Goal: Task Accomplishment & Management: Manage account settings

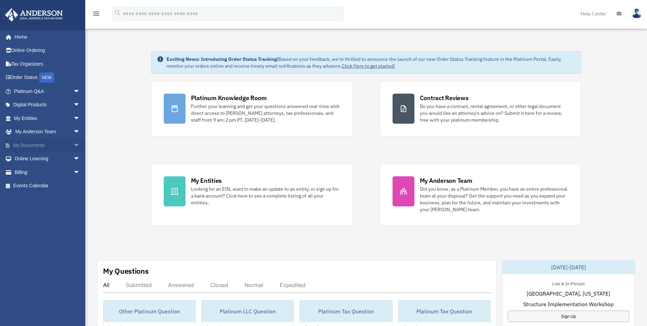
click at [73, 146] on span "arrow_drop_down" at bounding box center [80, 145] width 14 height 14
click at [39, 158] on link "Box" at bounding box center [50, 159] width 81 height 14
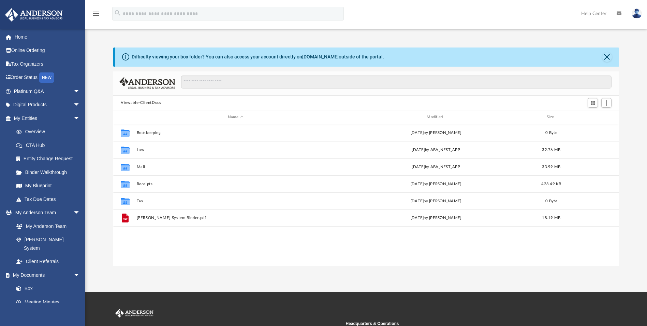
scroll to position [150, 501]
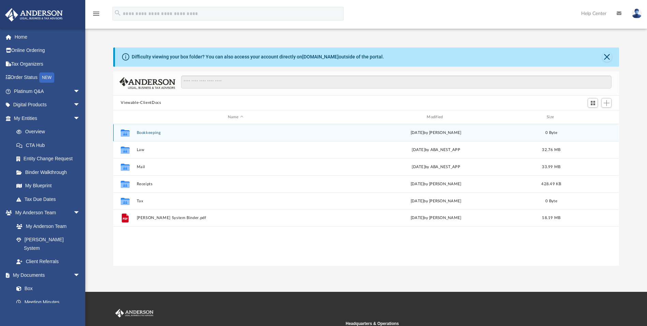
click at [150, 134] on button "Bookkeeping" at bounding box center [236, 132] width 198 height 4
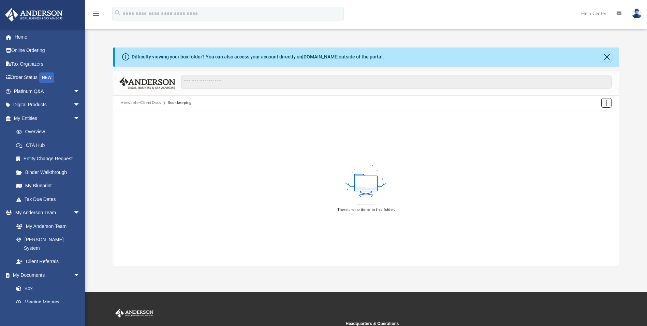
click at [608, 103] on span "Add" at bounding box center [607, 103] width 6 height 6
click at [601, 126] on li "New Folder" at bounding box center [597, 127] width 22 height 7
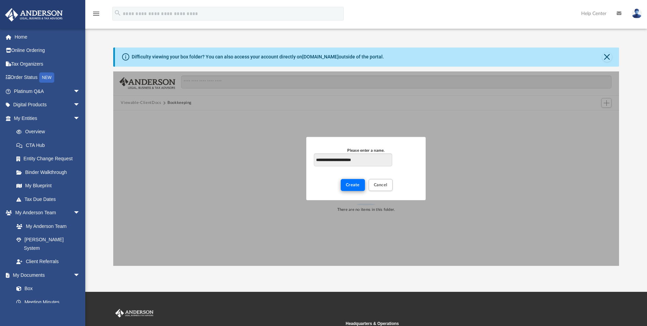
type input "**********"
click at [361, 184] on button "Create" at bounding box center [353, 185] width 24 height 12
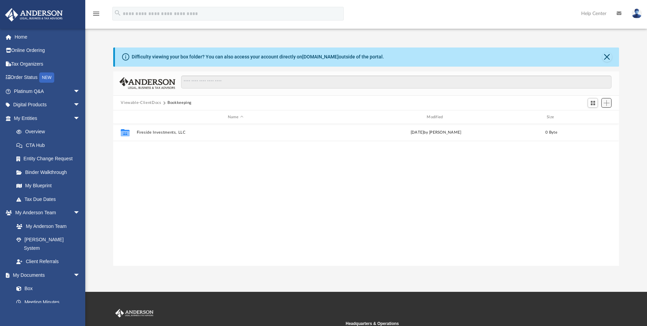
click at [606, 105] on span "Add" at bounding box center [607, 103] width 6 height 6
click at [602, 128] on li "New Folder" at bounding box center [597, 127] width 22 height 7
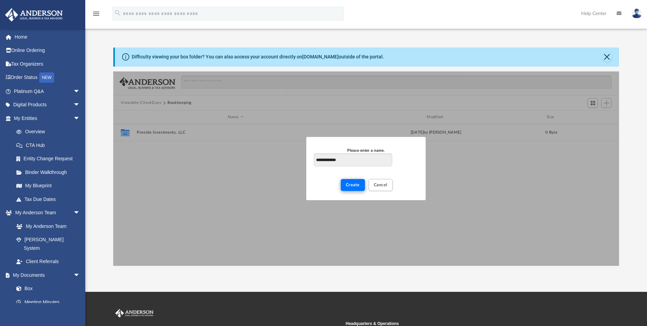
type input "**********"
click at [353, 185] on span "Create" at bounding box center [353, 185] width 14 height 4
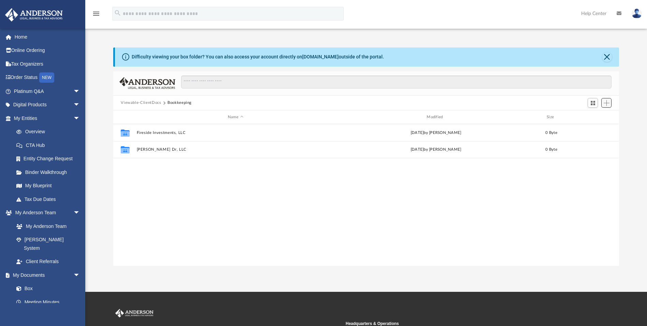
click at [605, 103] on span "Add" at bounding box center [607, 103] width 6 height 6
click at [591, 129] on li "New Folder" at bounding box center [597, 127] width 22 height 7
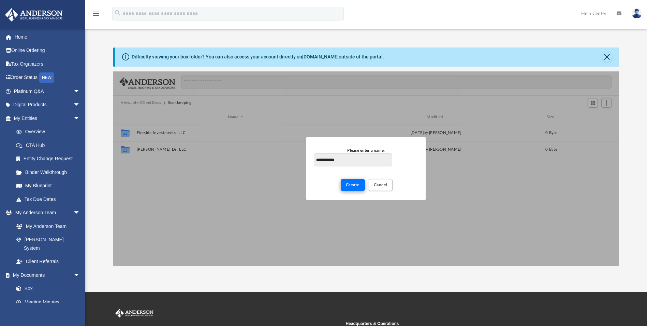
type input "**********"
click at [353, 183] on span "Create" at bounding box center [353, 185] width 14 height 4
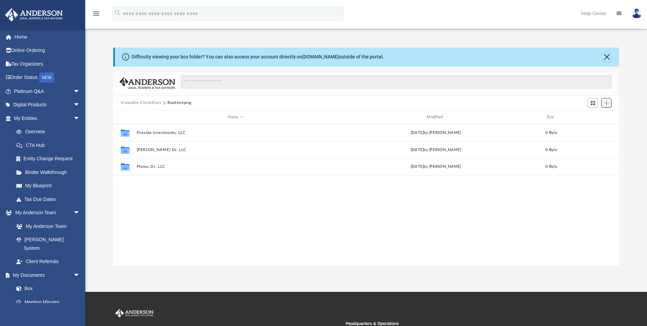
click at [606, 104] on span "Add" at bounding box center [607, 103] width 6 height 6
click at [599, 128] on li "New Folder" at bounding box center [597, 127] width 22 height 7
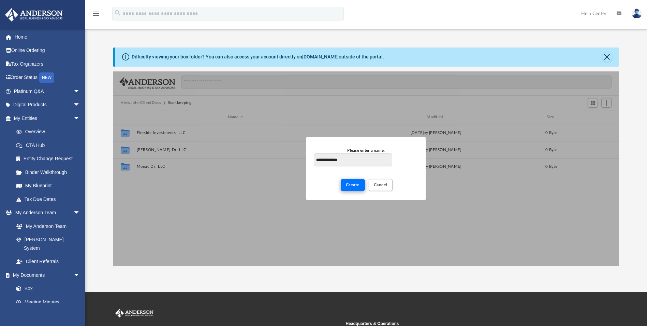
type input "**********"
click at [353, 183] on span "Create" at bounding box center [353, 185] width 14 height 4
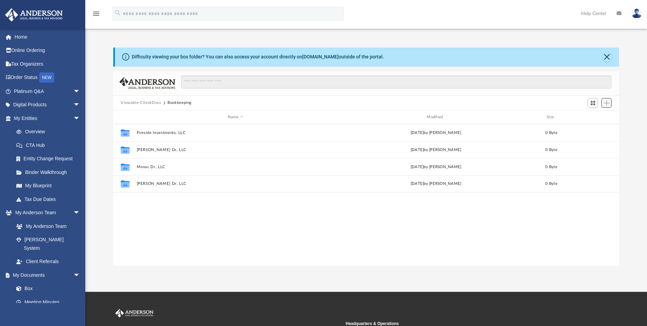
click at [609, 105] on span "Add" at bounding box center [607, 103] width 6 height 6
click at [600, 128] on li "New Folder" at bounding box center [597, 127] width 22 height 7
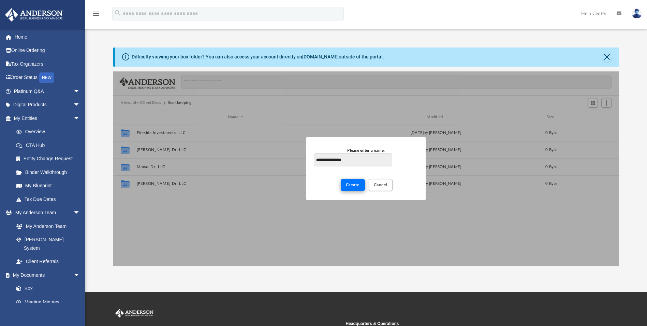
type input "**********"
click at [353, 182] on button "Create" at bounding box center [353, 185] width 24 height 12
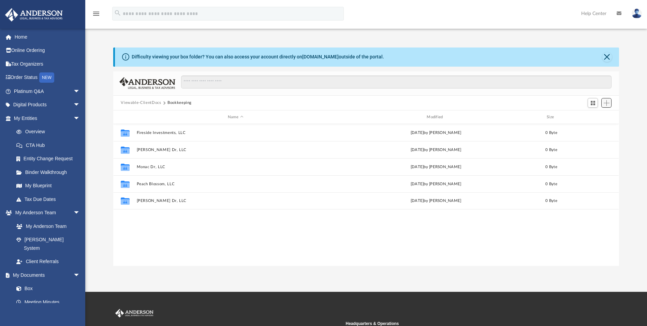
click at [606, 102] on span "Add" at bounding box center [607, 103] width 6 height 6
click at [598, 127] on li "New Folder" at bounding box center [597, 127] width 22 height 7
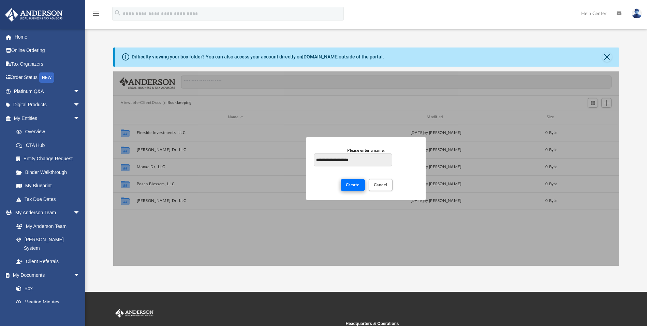
type input "**********"
click at [353, 185] on span "Create" at bounding box center [353, 185] width 14 height 4
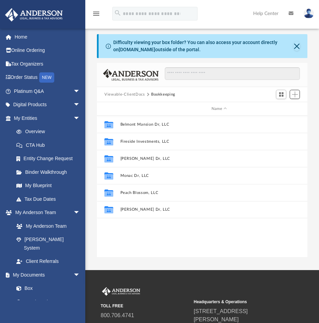
scroll to position [150, 205]
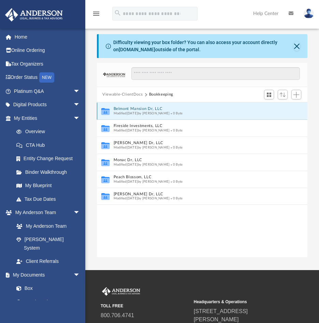
click at [131, 111] on button "Belmont Mansion Dr, LLC" at bounding box center [198, 108] width 168 height 4
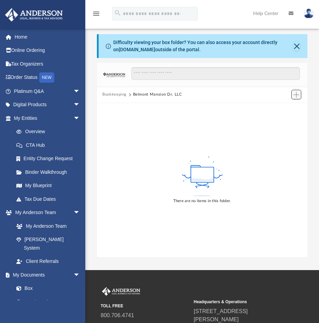
click at [298, 94] on span "Add" at bounding box center [297, 95] width 6 height 6
click at [282, 109] on li "Upload" at bounding box center [287, 108] width 22 height 7
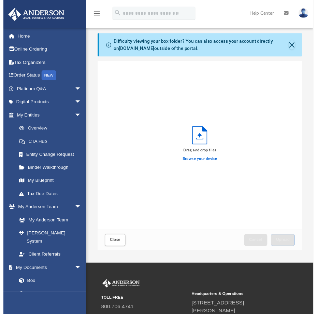
scroll to position [168, 205]
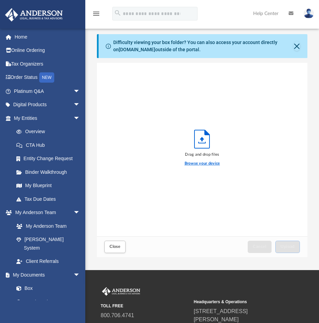
click at [196, 164] on label "Browse your device" at bounding box center [202, 163] width 35 height 6
click at [0, 0] on input "Browse your device" at bounding box center [0, 0] width 0 height 0
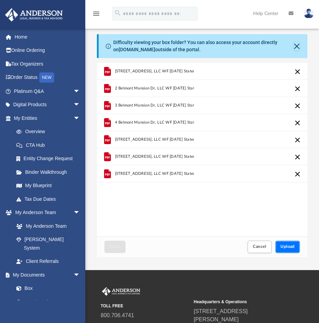
click at [282, 242] on button "Upload" at bounding box center [287, 247] width 25 height 12
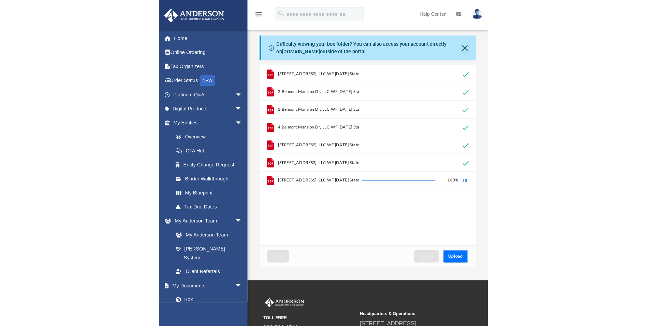
scroll to position [168, 501]
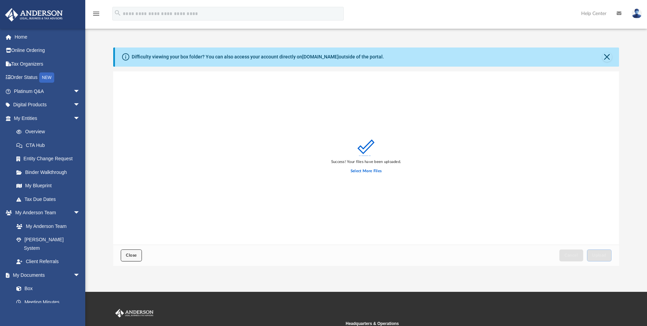
click at [124, 255] on button "Close" at bounding box center [131, 255] width 21 height 12
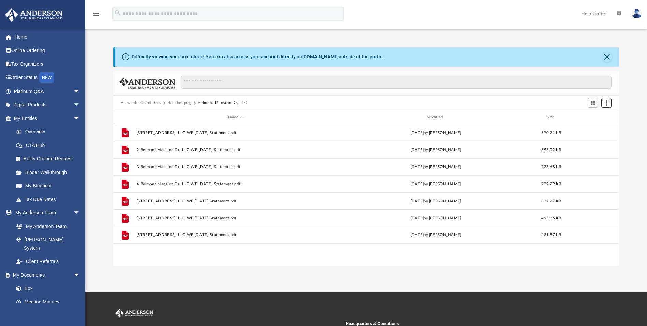
scroll to position [150, 501]
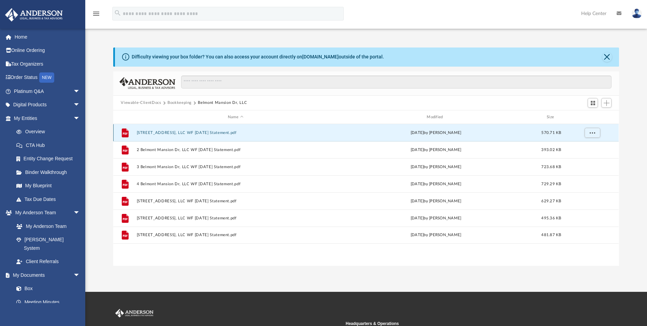
click at [200, 134] on button "1 Belmont Mansion Dr, LLC WF Jan 2025 Statement.pdf" at bounding box center [236, 132] width 198 height 4
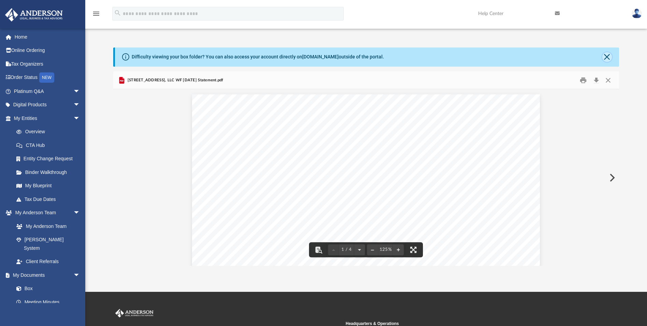
click at [603, 57] on button "Close" at bounding box center [608, 57] width 10 height 10
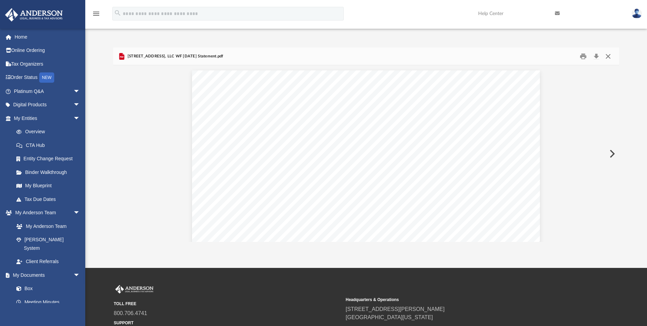
click at [610, 57] on button "Close" at bounding box center [608, 56] width 12 height 11
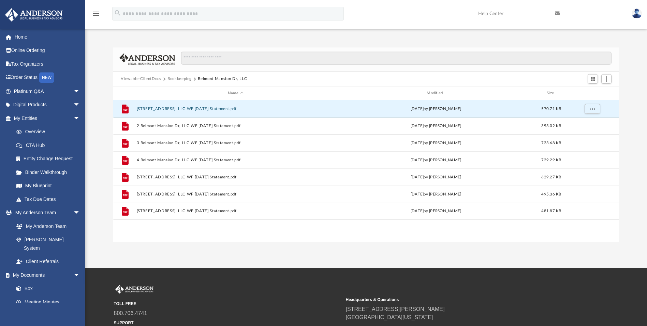
click at [178, 78] on button "Bookkeeping" at bounding box center [180, 79] width 24 height 6
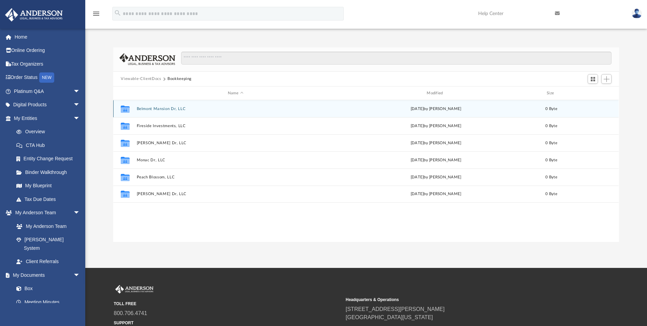
click at [160, 108] on button "Belmont Mansion Dr, LLC" at bounding box center [236, 108] width 198 height 4
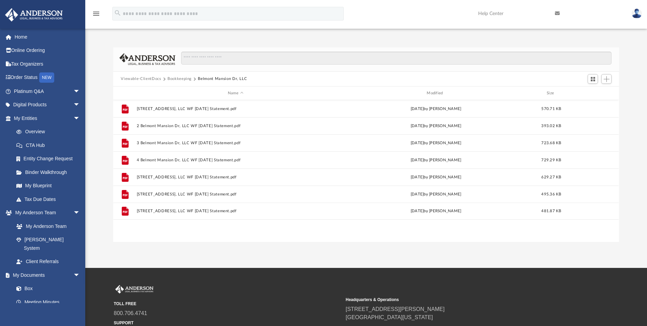
click at [178, 79] on button "Bookkeeping" at bounding box center [180, 79] width 24 height 6
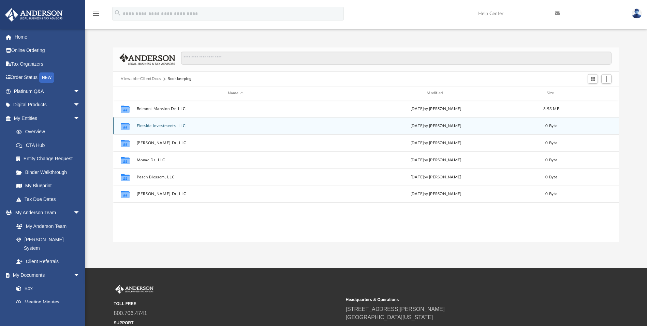
click at [167, 126] on button "Fireside Investments, LLC" at bounding box center [236, 126] width 198 height 4
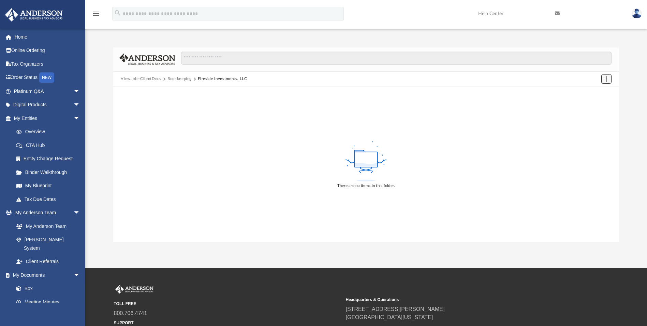
click at [606, 78] on span "Add" at bounding box center [607, 79] width 6 height 6
click at [593, 93] on li "Upload" at bounding box center [597, 92] width 22 height 7
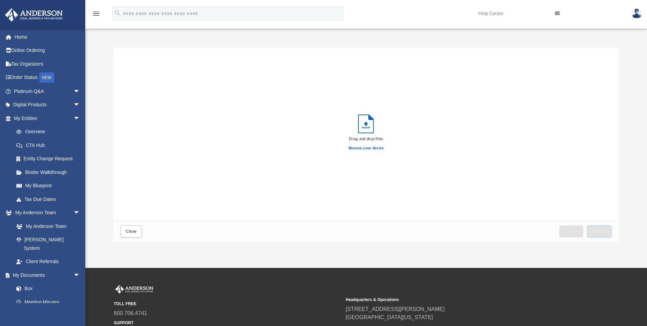
scroll to position [168, 501]
click at [366, 148] on label "Browse your device" at bounding box center [366, 148] width 35 height 6
click at [0, 0] on input "Browse your device" at bounding box center [0, 0] width 0 height 0
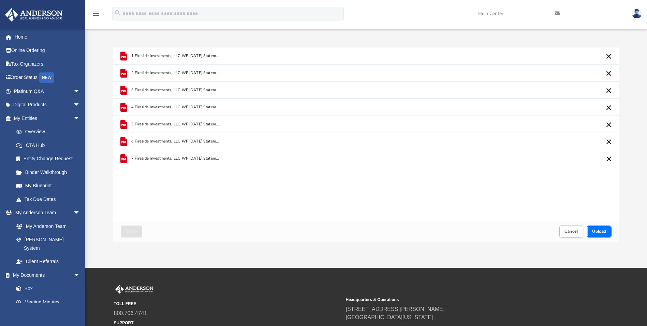
click at [600, 228] on button "Upload" at bounding box center [599, 231] width 25 height 12
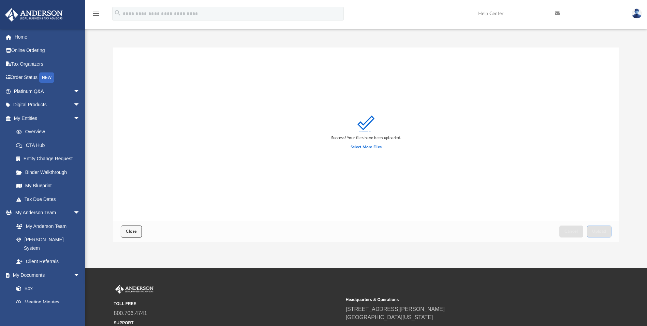
click at [130, 231] on span "Close" at bounding box center [131, 231] width 11 height 4
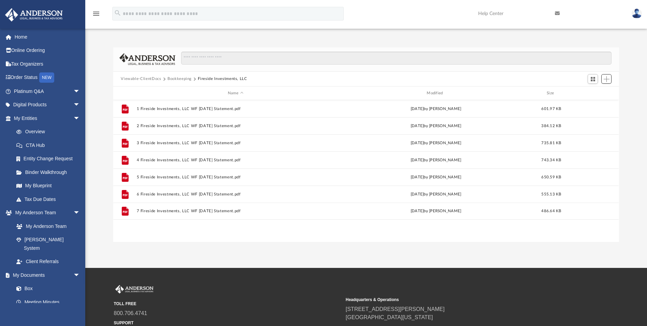
scroll to position [150, 501]
click at [184, 78] on button "Bookkeeping" at bounding box center [180, 79] width 24 height 6
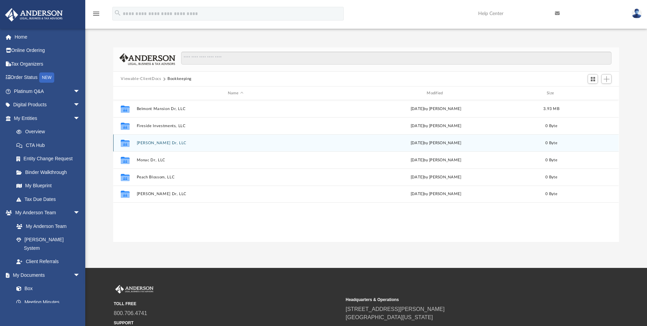
click at [144, 142] on button "McKain Dr, LLC" at bounding box center [236, 143] width 198 height 4
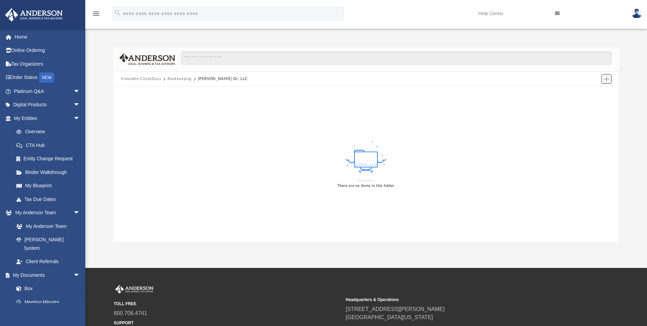
click at [607, 78] on span "Add" at bounding box center [607, 79] width 6 height 6
click at [591, 92] on li "Upload" at bounding box center [597, 92] width 22 height 7
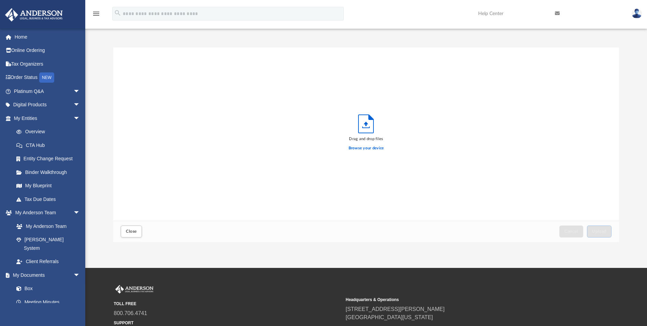
scroll to position [168, 501]
click at [365, 149] on label "Browse your device" at bounding box center [366, 148] width 35 height 6
click at [0, 0] on input "Browse your device" at bounding box center [0, 0] width 0 height 0
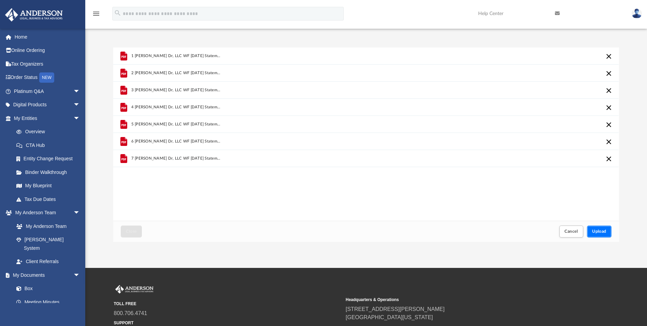
click at [602, 229] on span "Upload" at bounding box center [599, 231] width 14 height 4
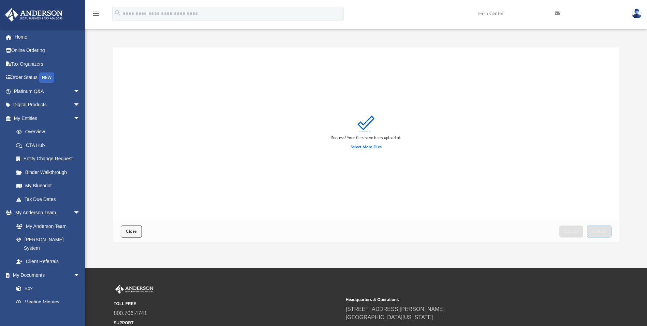
click at [137, 228] on button "Close" at bounding box center [131, 231] width 21 height 12
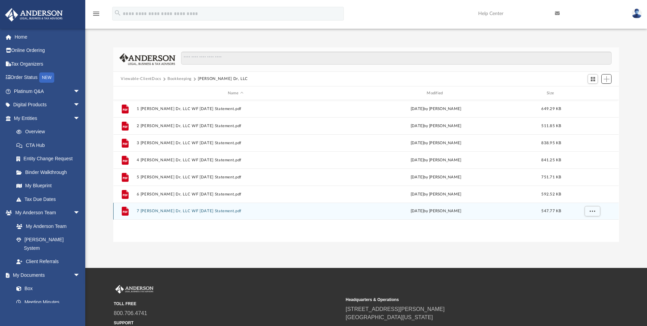
scroll to position [150, 501]
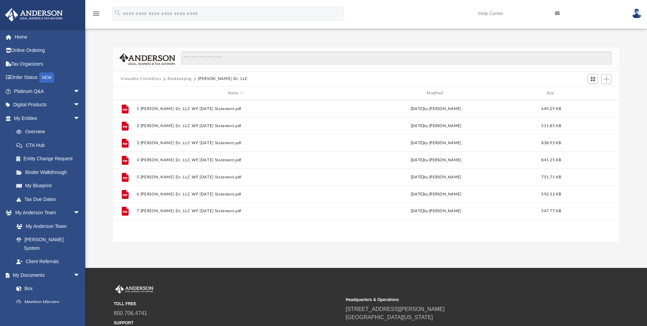
click at [184, 78] on button "Bookkeeping" at bounding box center [180, 79] width 24 height 6
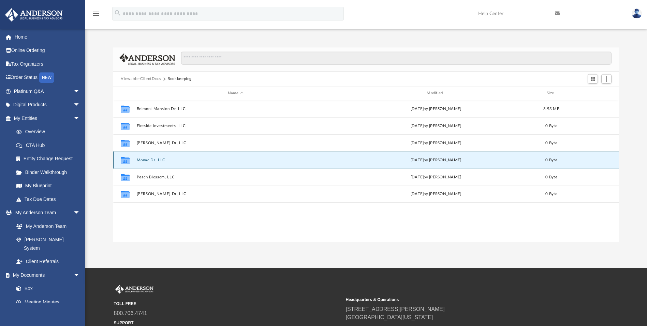
click at [148, 161] on button "Monac Dr, LLC" at bounding box center [236, 160] width 198 height 4
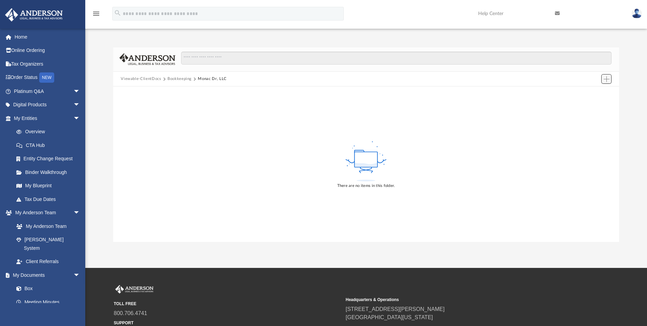
click at [608, 82] on span "Add" at bounding box center [607, 79] width 6 height 6
click at [595, 93] on li "Upload" at bounding box center [597, 92] width 22 height 7
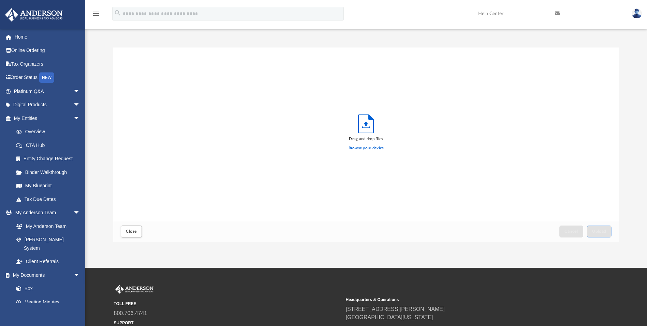
scroll to position [168, 501]
click at [364, 149] on label "Browse your device" at bounding box center [366, 148] width 35 height 6
click at [0, 0] on input "Browse your device" at bounding box center [0, 0] width 0 height 0
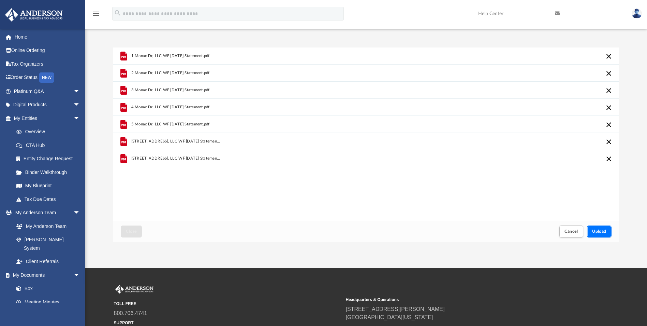
click at [609, 227] on button "Upload" at bounding box center [599, 231] width 25 height 12
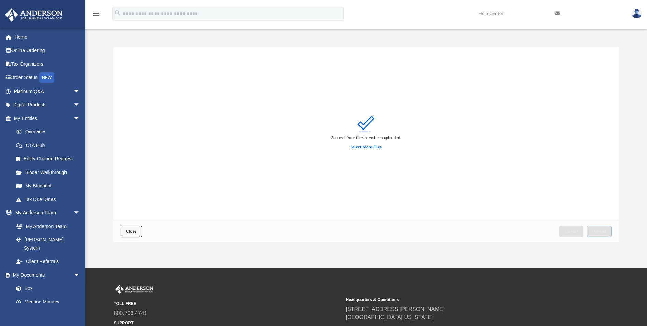
click at [130, 233] on span "Close" at bounding box center [131, 231] width 11 height 4
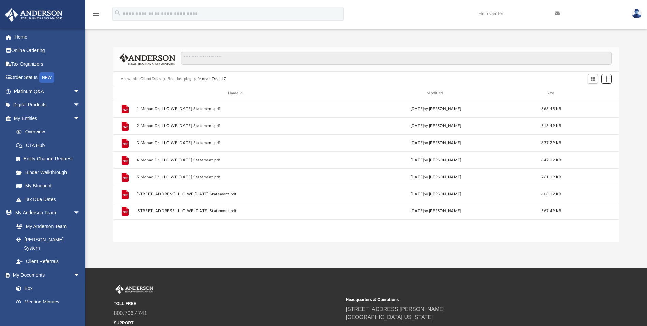
scroll to position [150, 501]
click at [178, 76] on button "Bookkeeping" at bounding box center [180, 79] width 24 height 6
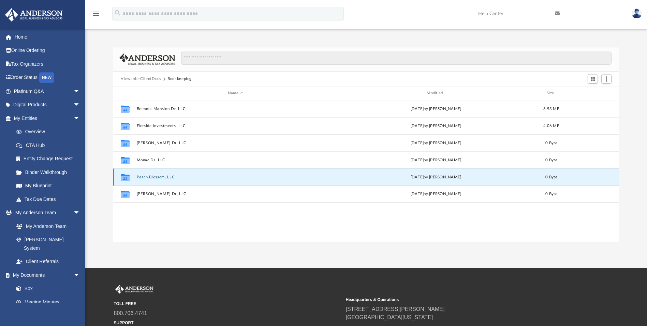
click at [148, 177] on button "Peach Blossom, LLC" at bounding box center [236, 177] width 198 height 4
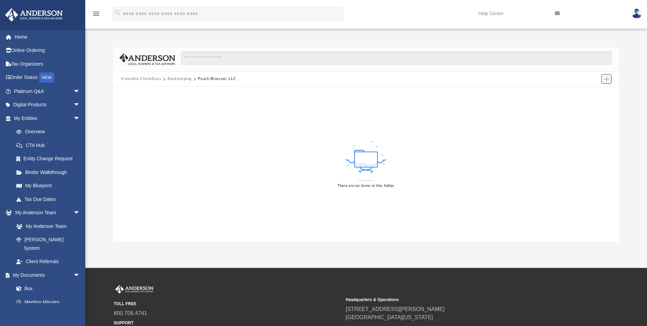
click at [607, 81] on span "Add" at bounding box center [607, 79] width 6 height 6
click at [591, 90] on li "Upload" at bounding box center [597, 92] width 22 height 7
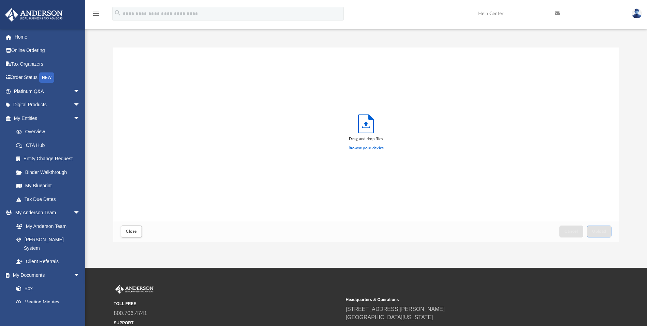
scroll to position [168, 501]
click at [373, 149] on label "Browse your device" at bounding box center [366, 148] width 35 height 6
click at [0, 0] on input "Browse your device" at bounding box center [0, 0] width 0 height 0
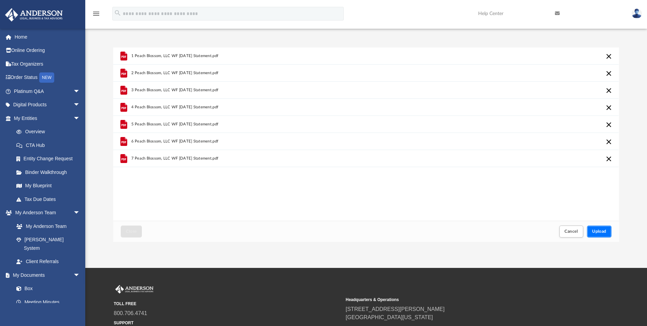
click at [603, 233] on button "Upload" at bounding box center [599, 231] width 25 height 12
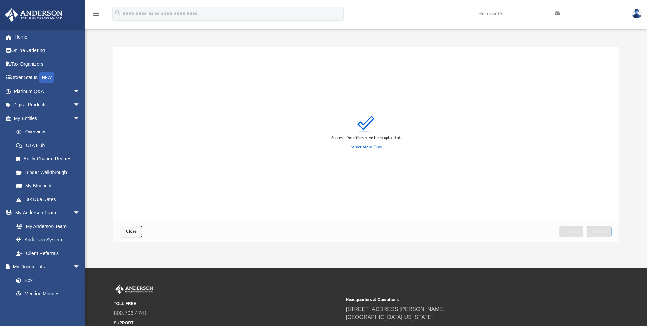
click at [126, 231] on span "Close" at bounding box center [131, 231] width 11 height 4
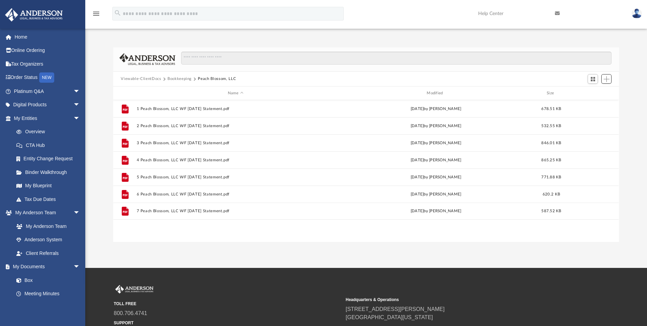
scroll to position [150, 501]
click at [179, 81] on button "Bookkeeping" at bounding box center [180, 79] width 24 height 6
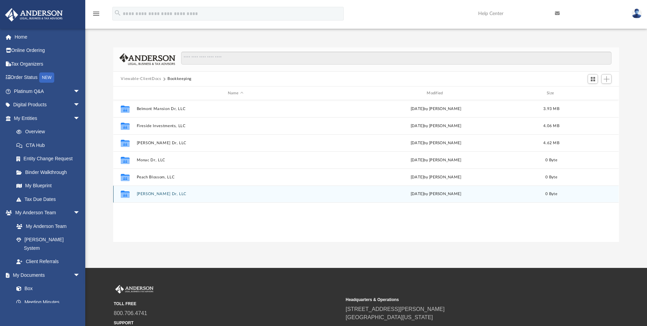
click at [151, 194] on button "Woodrow Dr, LLC" at bounding box center [236, 194] width 198 height 4
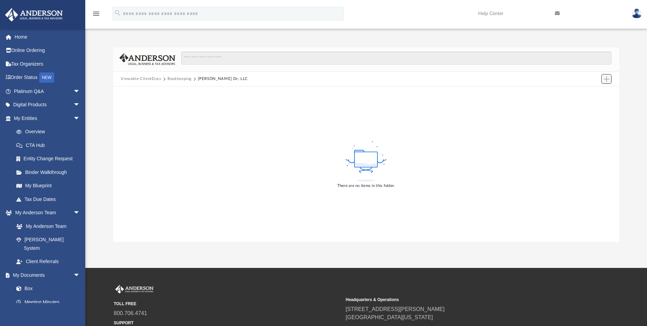
click at [610, 81] on span "Add" at bounding box center [607, 79] width 6 height 6
click at [591, 92] on li "Upload" at bounding box center [597, 92] width 22 height 7
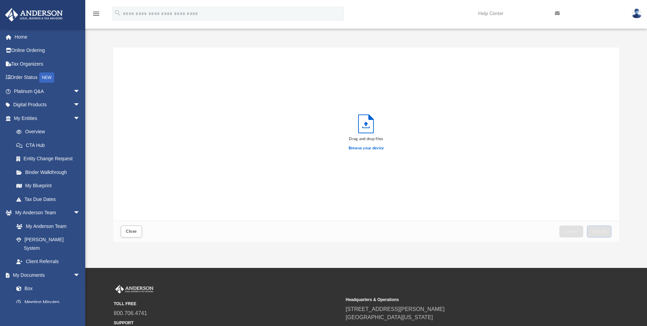
scroll to position [168, 501]
click at [379, 148] on label "Browse your device" at bounding box center [366, 148] width 35 height 6
click at [0, 0] on input "Browse your device" at bounding box center [0, 0] width 0 height 0
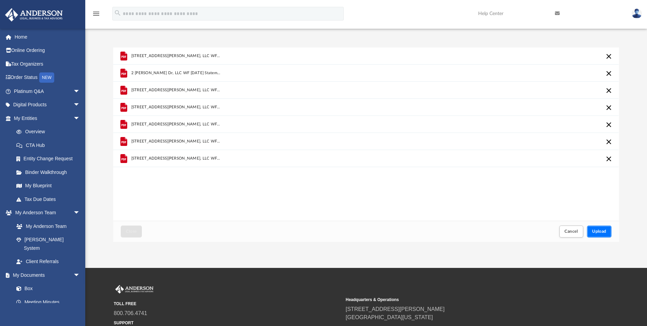
click at [600, 229] on span "Upload" at bounding box center [599, 231] width 14 height 4
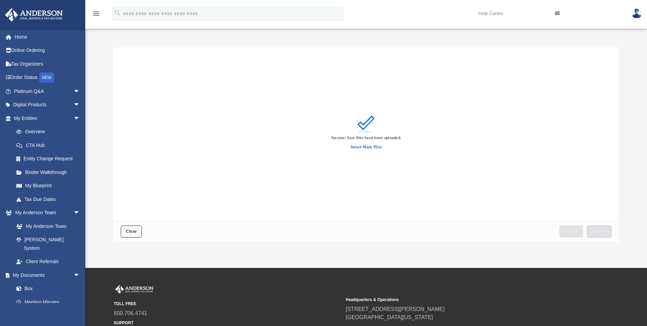
click at [137, 225] on button "Close" at bounding box center [131, 231] width 21 height 12
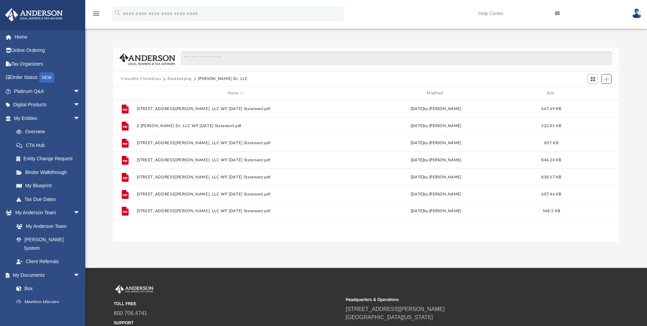
scroll to position [150, 501]
click at [175, 78] on button "Bookkeeping" at bounding box center [180, 79] width 24 height 6
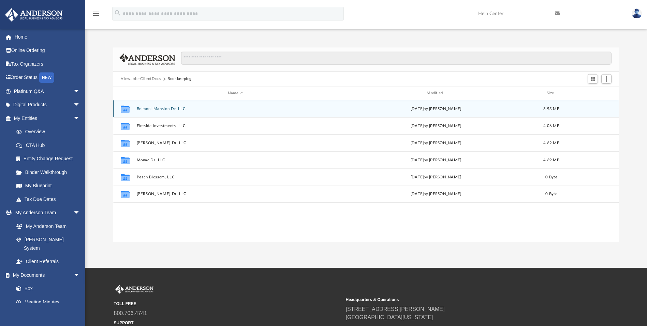
click at [171, 109] on button "Belmont Mansion Dr, LLC" at bounding box center [236, 108] width 198 height 4
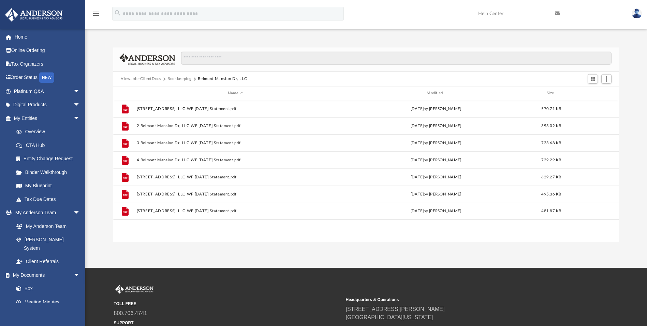
click at [178, 79] on button "Bookkeeping" at bounding box center [180, 79] width 24 height 6
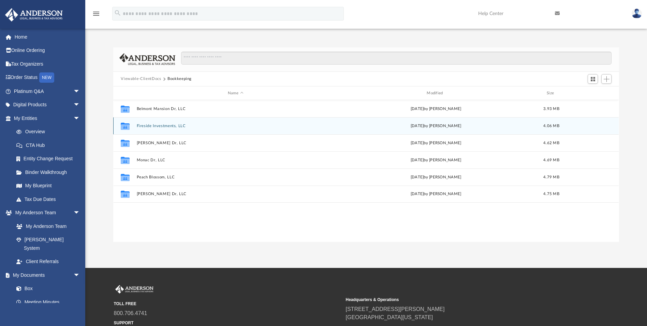
click at [158, 124] on button "Fireside Investments, LLC" at bounding box center [236, 126] width 198 height 4
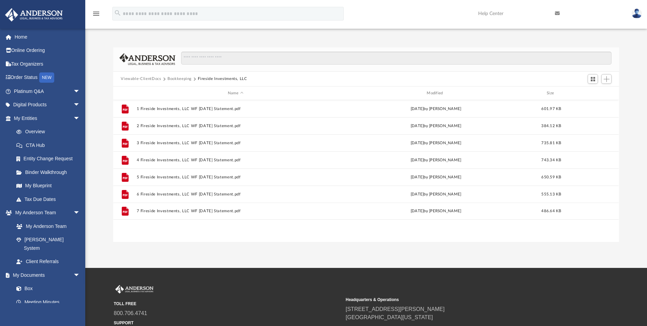
click at [179, 78] on button "Bookkeeping" at bounding box center [180, 79] width 24 height 6
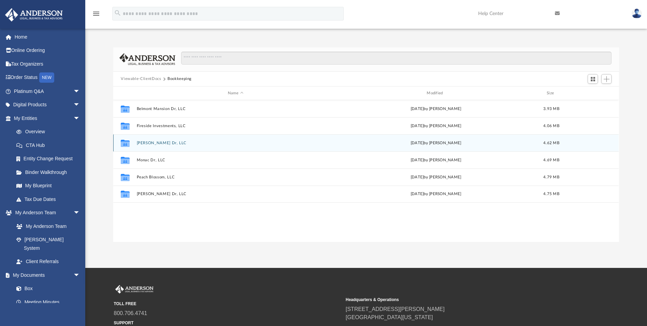
click at [157, 143] on button "McKain Dr, LLC" at bounding box center [236, 143] width 198 height 4
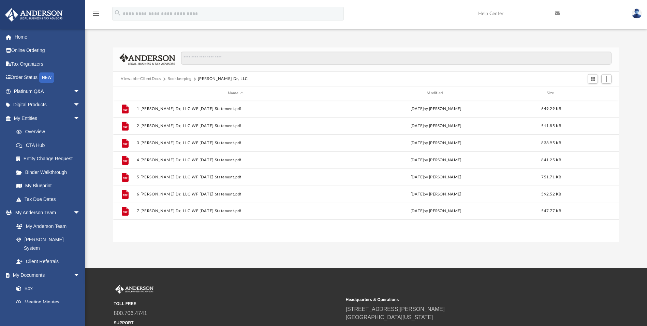
click at [180, 80] on button "Bookkeeping" at bounding box center [180, 79] width 24 height 6
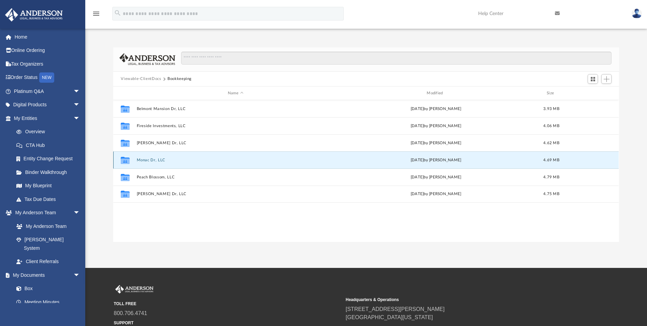
click at [151, 162] on button "Monac Dr, LLC" at bounding box center [236, 160] width 198 height 4
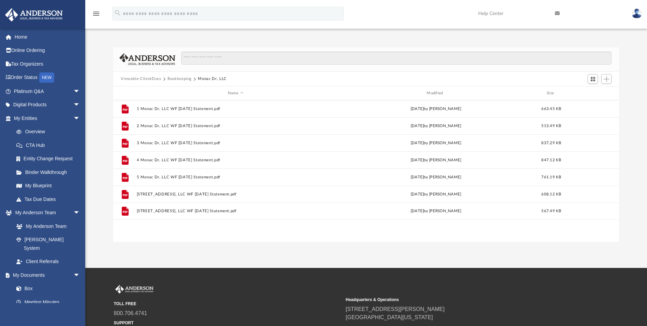
click at [178, 78] on button "Bookkeeping" at bounding box center [180, 79] width 24 height 6
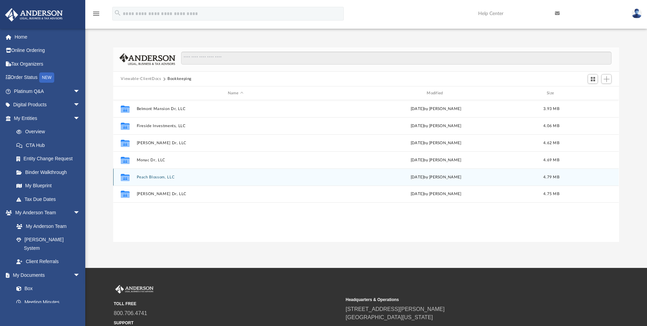
click at [146, 174] on div "Collaborated Folder Peach Blossom, LLC today by Gregory D. Kigar 4.79 MB" at bounding box center [366, 176] width 506 height 17
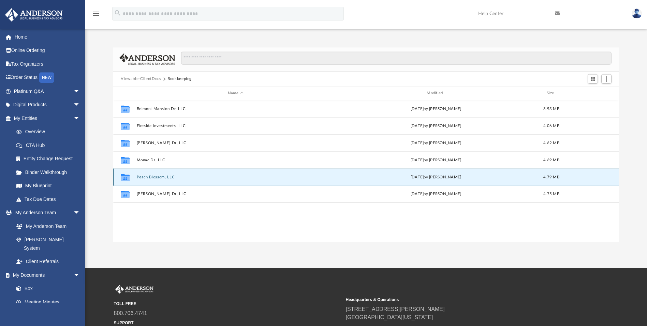
click at [152, 177] on button "Peach Blossom, LLC" at bounding box center [236, 177] width 198 height 4
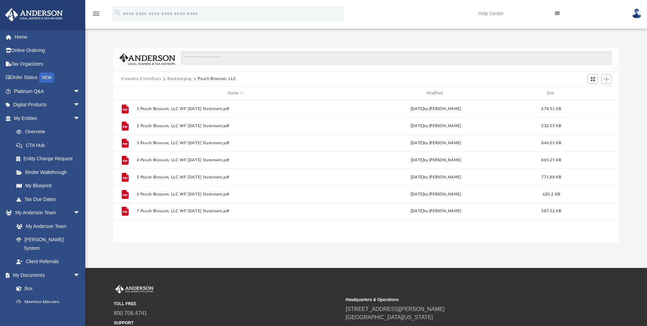
click at [178, 81] on button "Bookkeeping" at bounding box center [180, 79] width 24 height 6
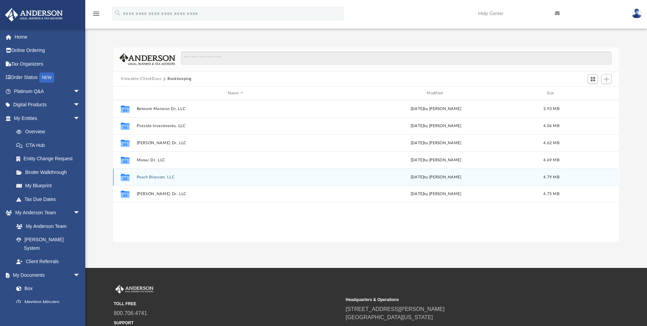
click at [151, 176] on button "Peach Blossom, LLC" at bounding box center [236, 177] width 198 height 4
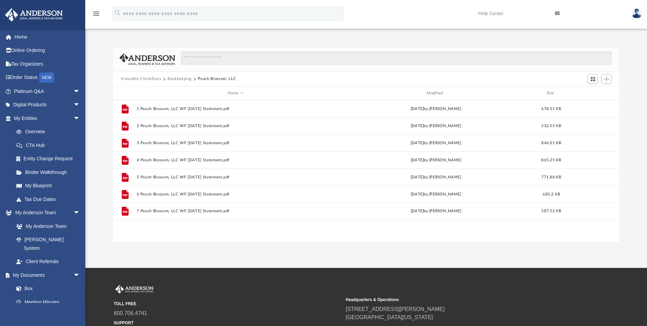
click at [180, 78] on button "Bookkeeping" at bounding box center [180, 79] width 24 height 6
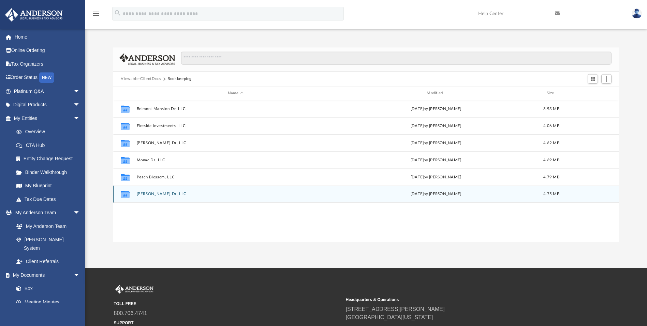
click at [143, 196] on button "Woodrow Dr, LLC" at bounding box center [236, 194] width 198 height 4
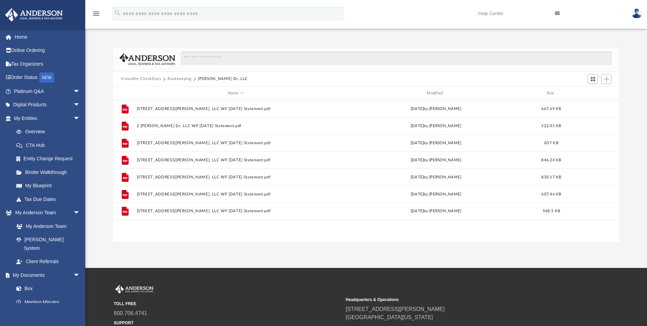
click at [182, 80] on button "Bookkeeping" at bounding box center [180, 79] width 24 height 6
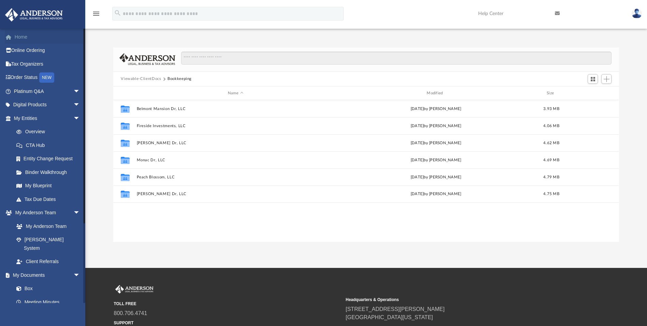
click at [24, 37] on link "Home" at bounding box center [48, 37] width 86 height 14
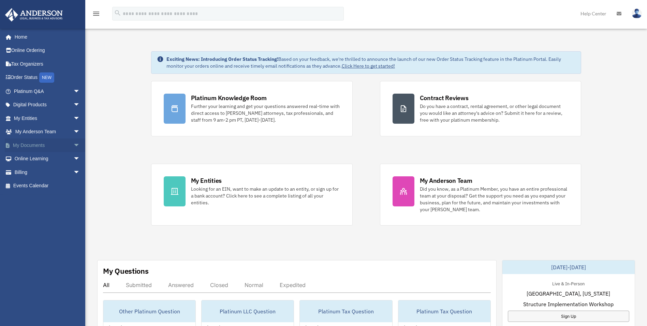
click at [73, 145] on span "arrow_drop_down" at bounding box center [80, 145] width 14 height 14
click at [34, 160] on link "Box" at bounding box center [50, 159] width 81 height 14
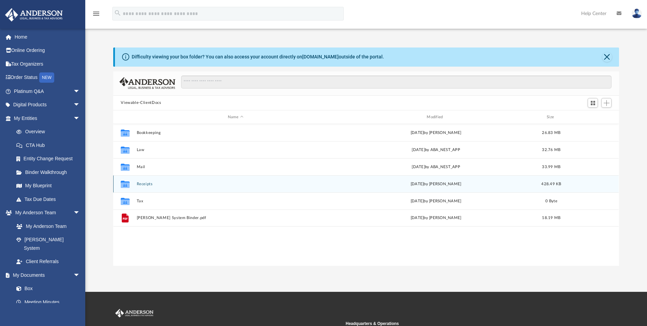
scroll to position [150, 501]
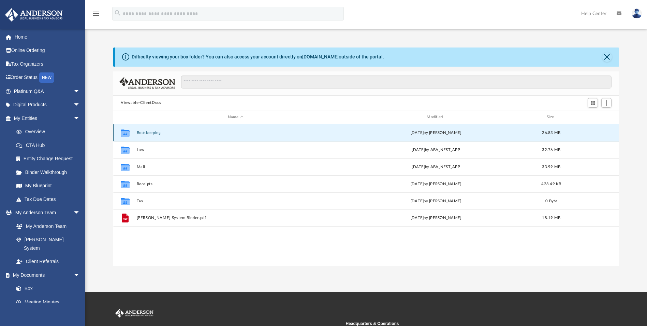
click at [142, 134] on button "Bookkeeping" at bounding box center [236, 132] width 198 height 4
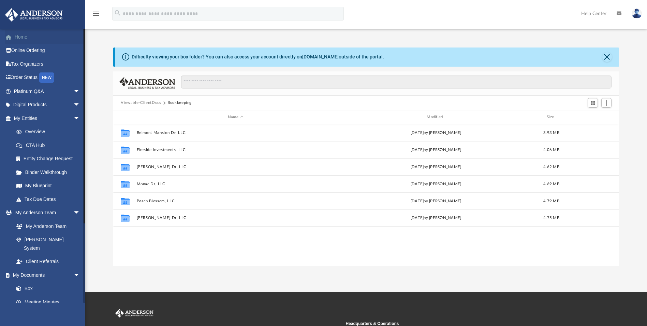
click at [23, 37] on link "Home" at bounding box center [48, 37] width 86 height 14
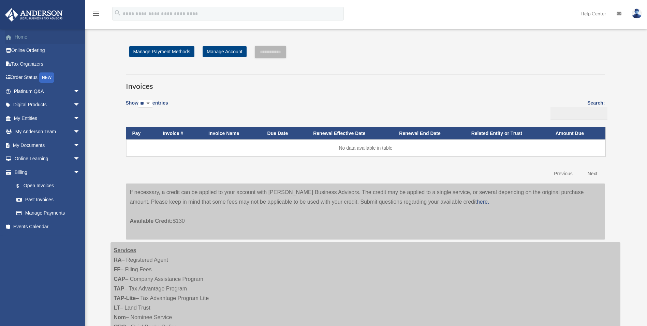
click at [29, 38] on link "Home" at bounding box center [48, 37] width 86 height 14
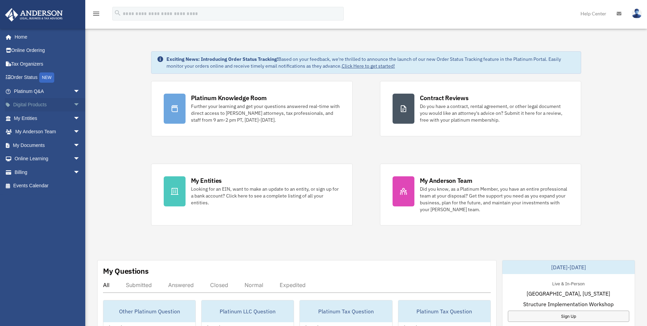
click at [73, 103] on span "arrow_drop_down" at bounding box center [80, 105] width 14 height 14
click at [73, 103] on span "arrow_drop_up" at bounding box center [80, 105] width 14 height 14
click at [73, 94] on span "arrow_drop_down" at bounding box center [80, 91] width 14 height 14
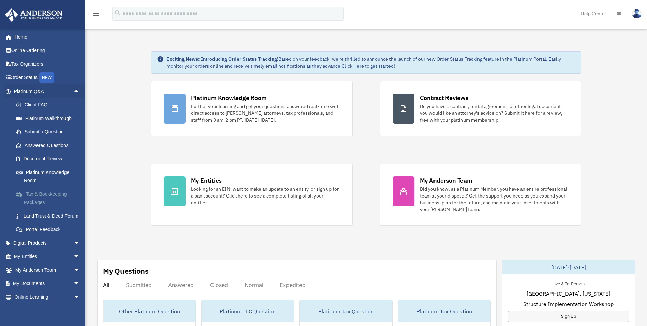
click at [61, 194] on link "Tax & Bookkeeping Packages" at bounding box center [50, 198] width 81 height 22
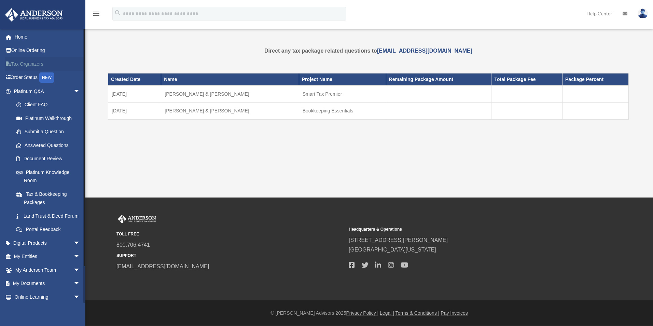
click at [33, 64] on link "Tax Organizers" at bounding box center [48, 64] width 86 height 14
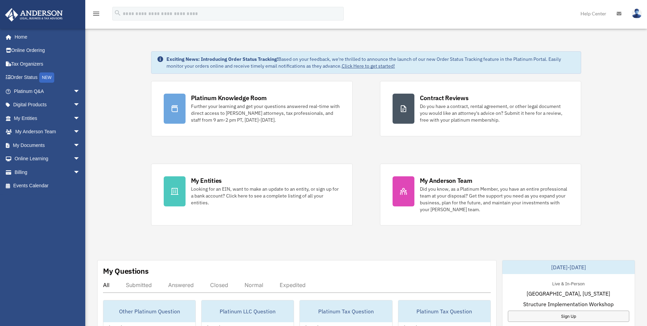
click at [51, 14] on img at bounding box center [34, 14] width 62 height 13
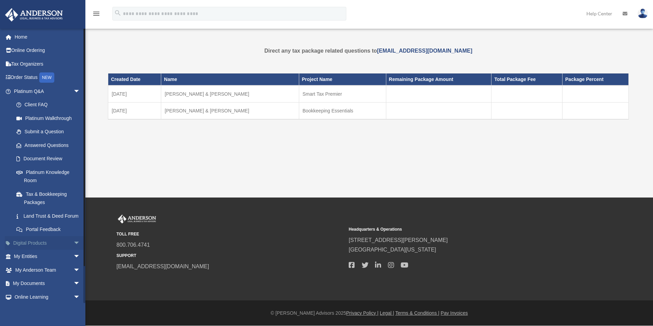
click at [73, 249] on span "arrow_drop_down" at bounding box center [80, 243] width 14 height 14
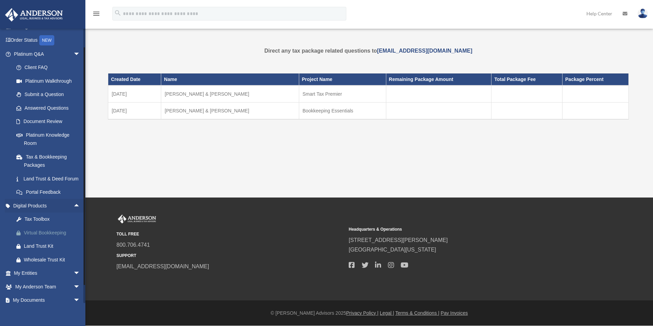
scroll to position [68, 0]
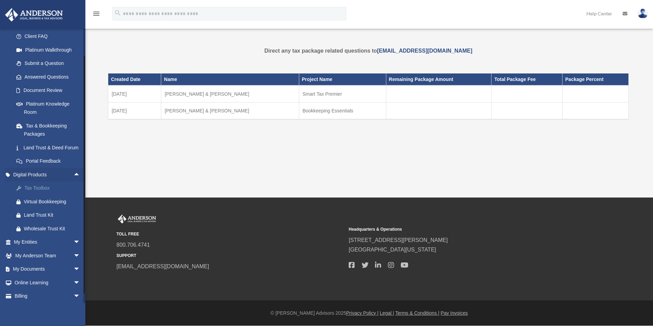
click at [38, 192] on div "Tax Toolbox" at bounding box center [53, 188] width 58 height 9
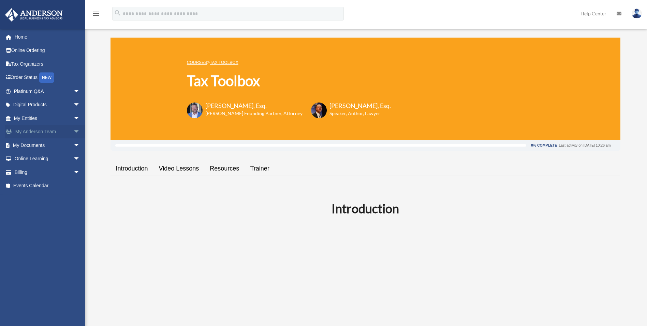
click at [73, 129] on span "arrow_drop_down" at bounding box center [80, 132] width 14 height 14
click at [73, 129] on span "arrow_drop_up" at bounding box center [80, 132] width 14 height 14
click at [73, 116] on span "arrow_drop_down" at bounding box center [80, 118] width 14 height 14
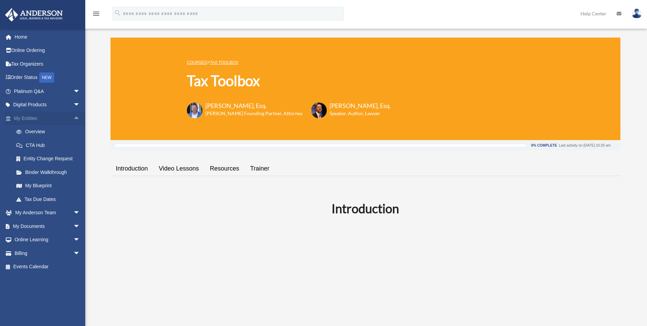
click at [73, 116] on span "arrow_drop_up" at bounding box center [80, 118] width 14 height 14
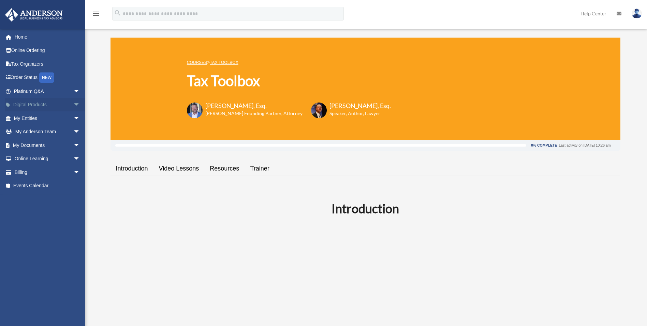
click at [74, 103] on span "arrow_drop_down" at bounding box center [80, 105] width 14 height 14
click at [74, 103] on span "arrow_drop_up" at bounding box center [80, 105] width 14 height 14
click at [73, 92] on span "arrow_drop_down" at bounding box center [80, 91] width 14 height 14
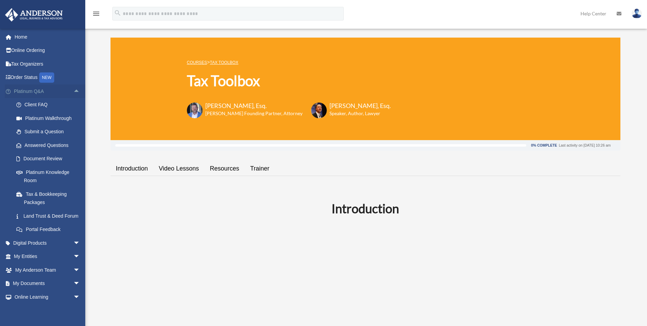
click at [73, 92] on span "arrow_drop_up" at bounding box center [80, 91] width 14 height 14
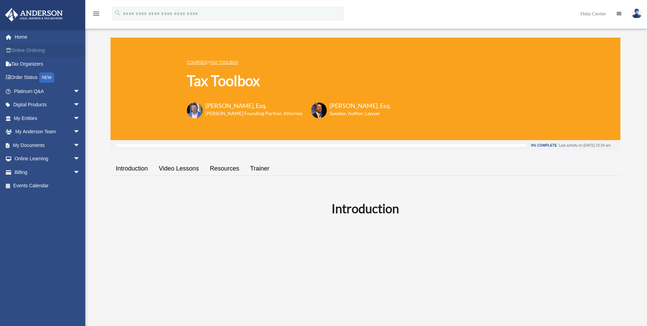
click at [32, 49] on link "Online Ordering" at bounding box center [48, 51] width 86 height 14
